Goal: Transaction & Acquisition: Purchase product/service

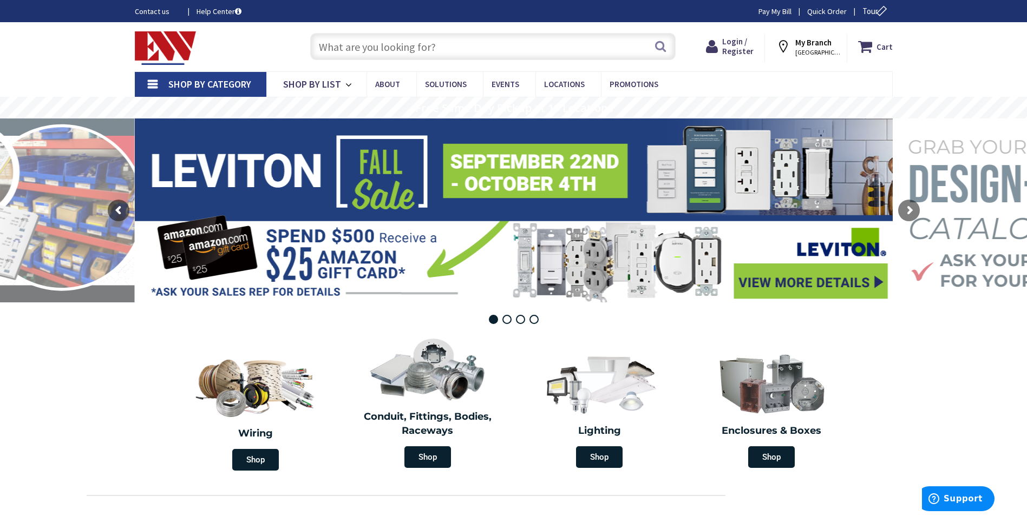
click at [403, 38] on input "text" at bounding box center [492, 46] width 365 height 27
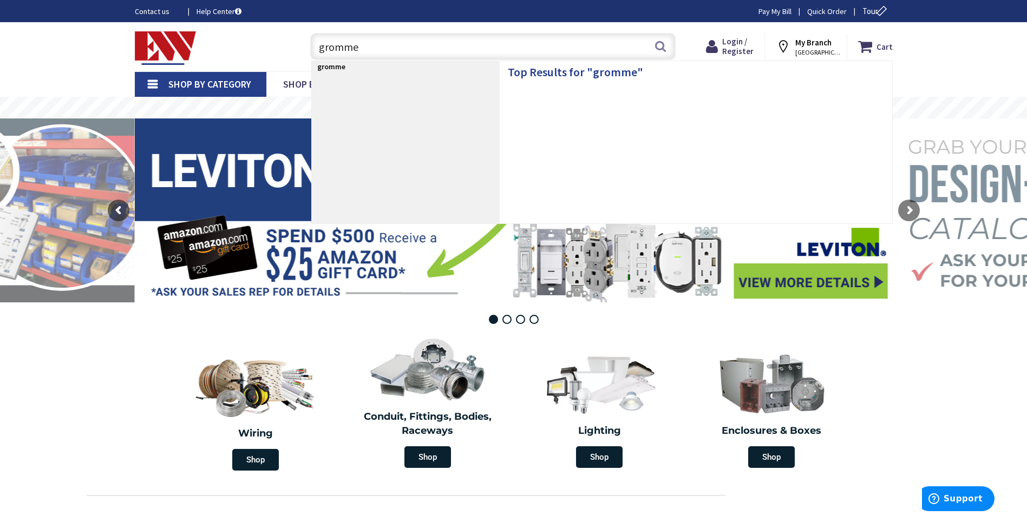
type input "grommet"
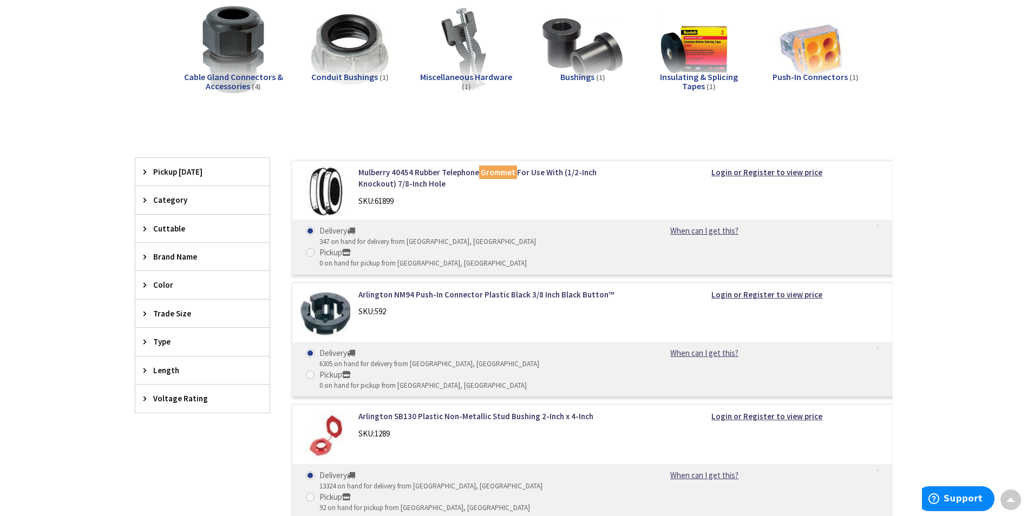
scroll to position [54, 0]
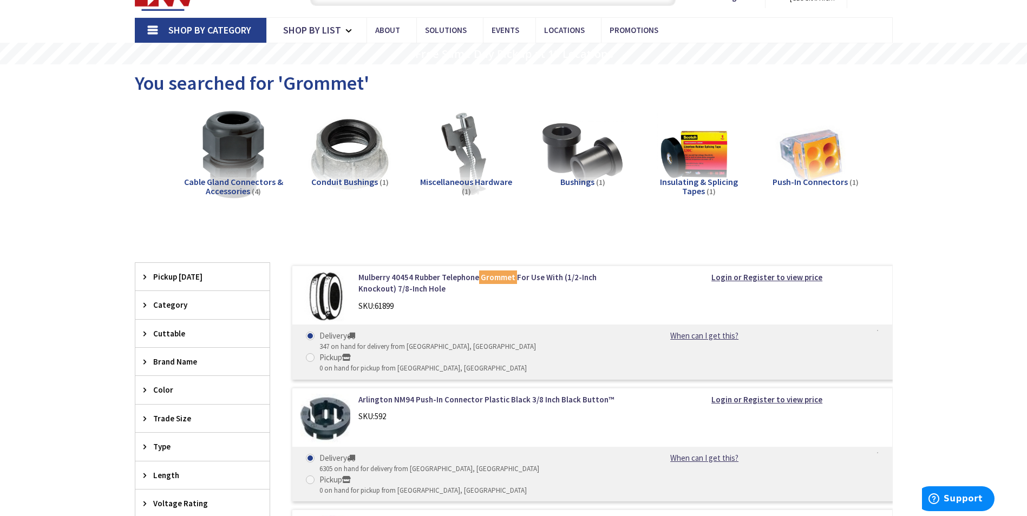
click at [201, 188] on h5 "Cable Gland Connectors & Accessories (4)" at bounding box center [233, 187] width 99 height 19
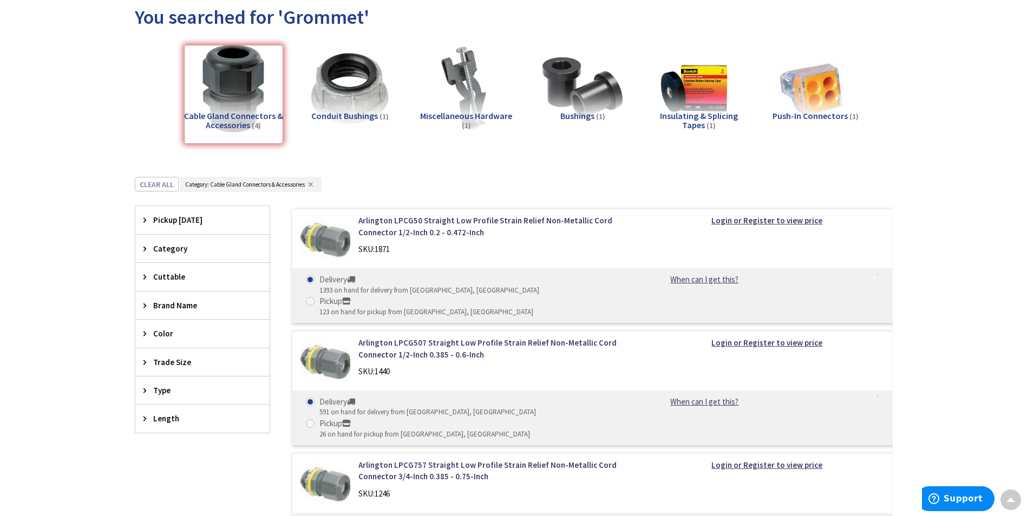
scroll to position [0, 0]
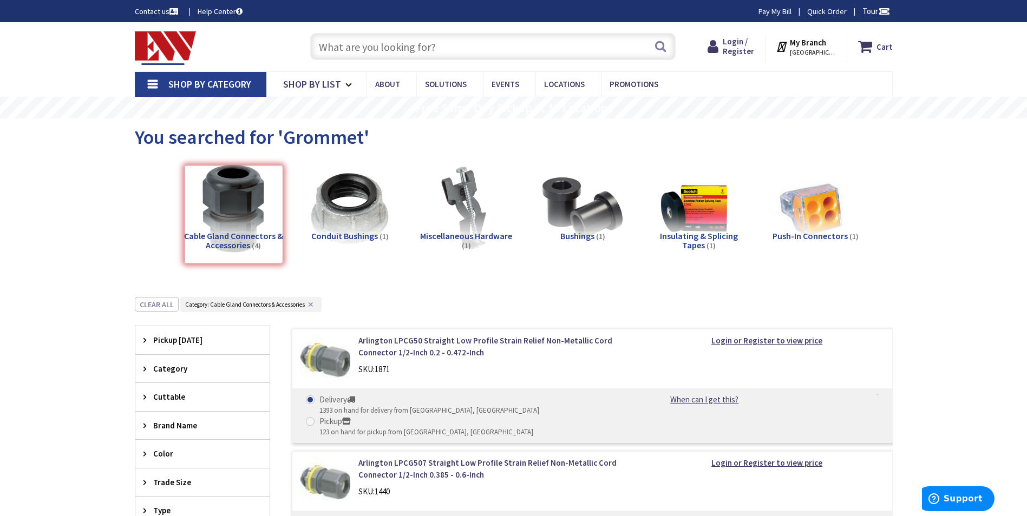
click at [358, 238] on span "Conduit Bushings" at bounding box center [344, 236] width 67 height 11
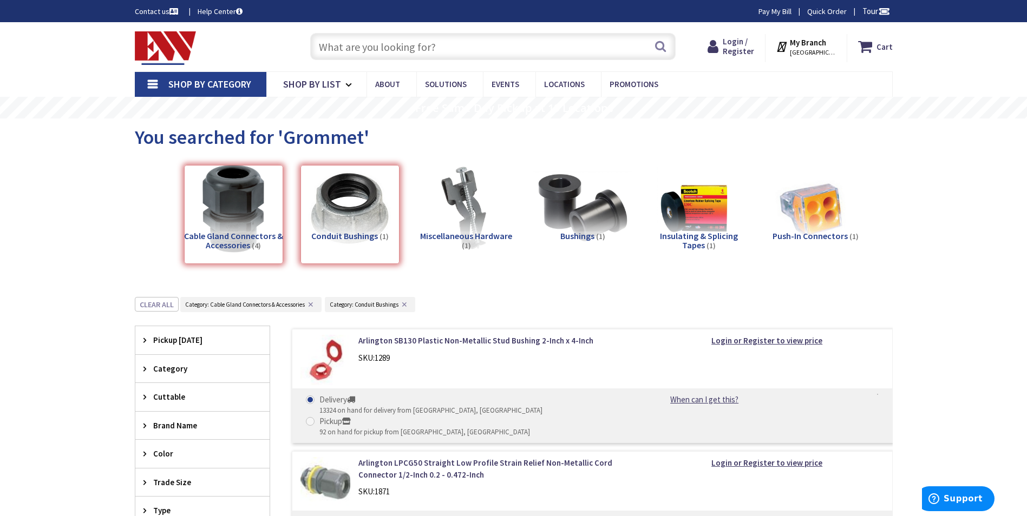
click at [582, 222] on img at bounding box center [582, 209] width 98 height 98
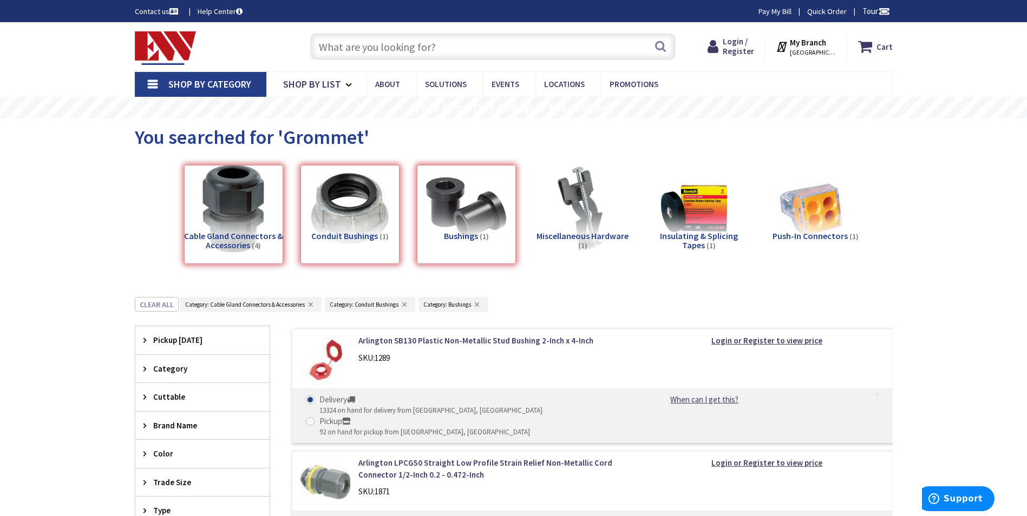
click at [605, 235] on span "Miscellaneous Hardware" at bounding box center [582, 236] width 92 height 11
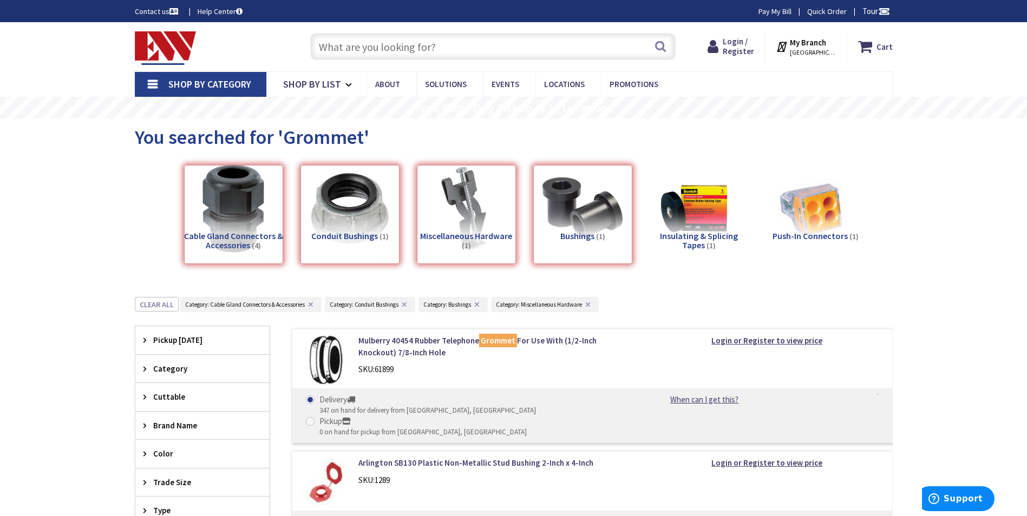
scroll to position [297, 0]
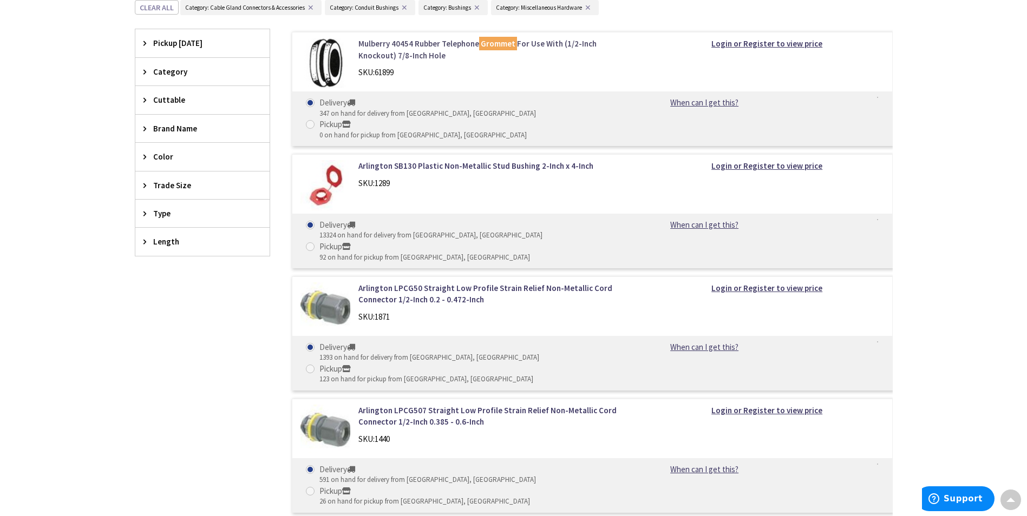
click at [378, 46] on link "Mulberry 40454 Rubber Telephone Grommet For Use With (1/2-Inch Knockout) 7/8-In…" at bounding box center [496, 49] width 276 height 23
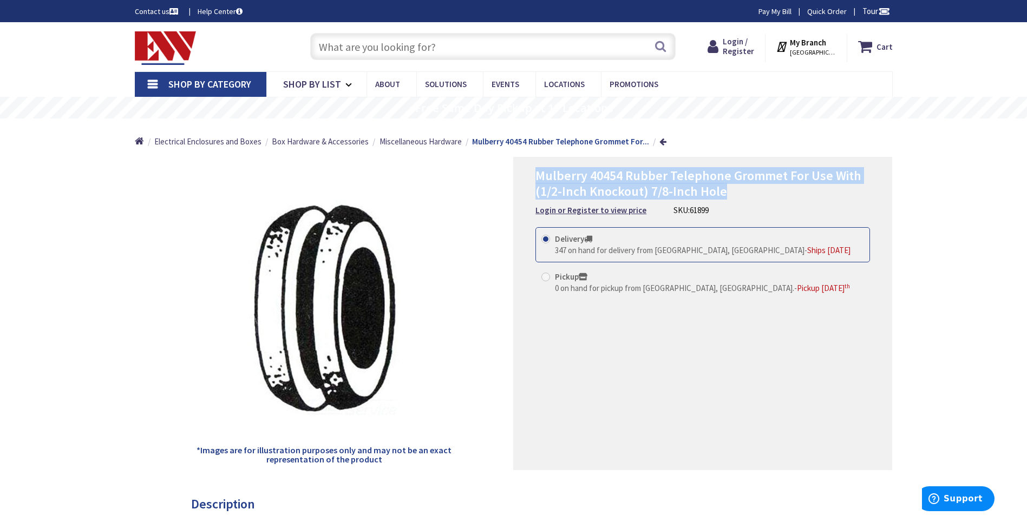
drag, startPoint x: 737, startPoint y: 192, endPoint x: 533, endPoint y: 173, distance: 204.4
click at [533, 173] on div "Mulberry 40454 Rubber Telephone Grommet For Use With (1/2-Inch Knockout) 7/8-In…" at bounding box center [702, 313] width 379 height 313
